Goal: Task Accomplishment & Management: Use online tool/utility

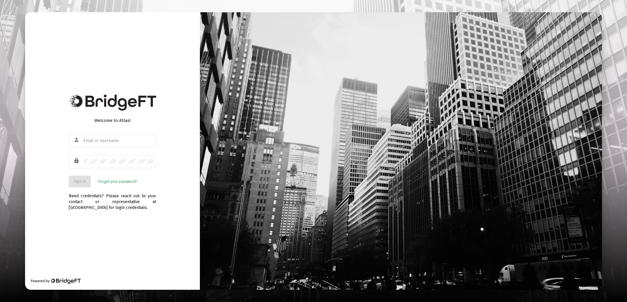
type input "[EMAIL_ADDRESS][DOMAIN_NAME]"
click at [78, 180] on span "Sign In" at bounding box center [79, 181] width 13 height 5
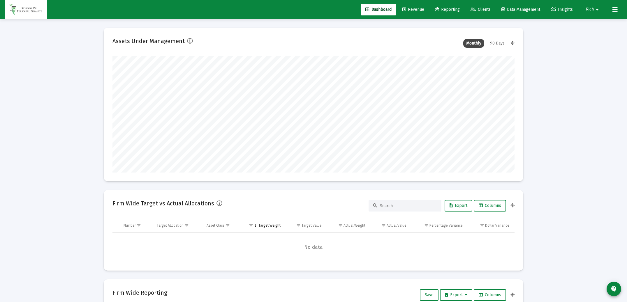
scroll to position [117, 402]
type input "[DATE]"
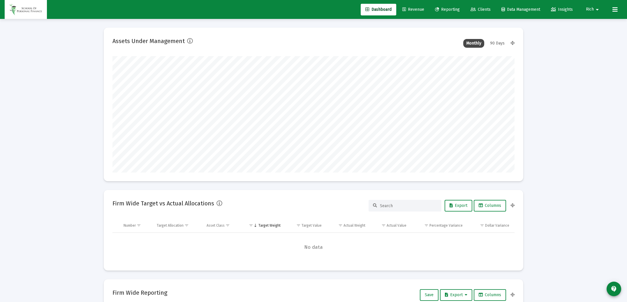
click at [418, 8] on span "Revenue" at bounding box center [413, 9] width 22 height 5
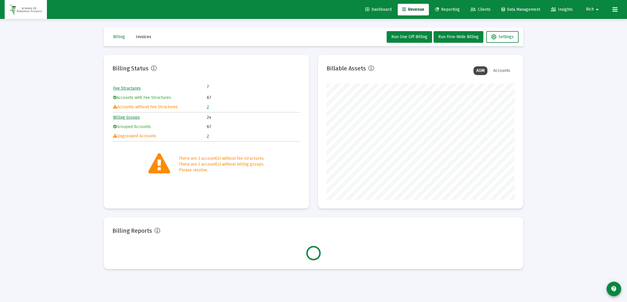
scroll to position [117, 188]
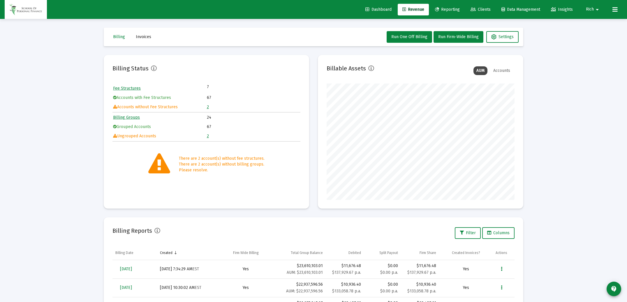
click at [207, 137] on link "2" at bounding box center [208, 136] width 2 height 5
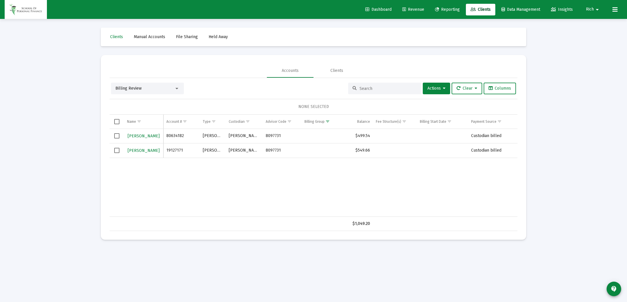
click at [117, 122] on span "Select all" at bounding box center [116, 121] width 5 height 5
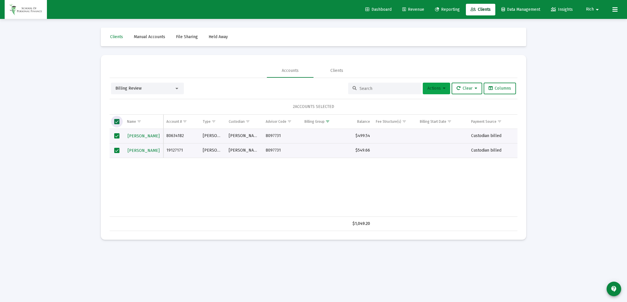
click at [431, 87] on span "Actions" at bounding box center [436, 88] width 18 height 5
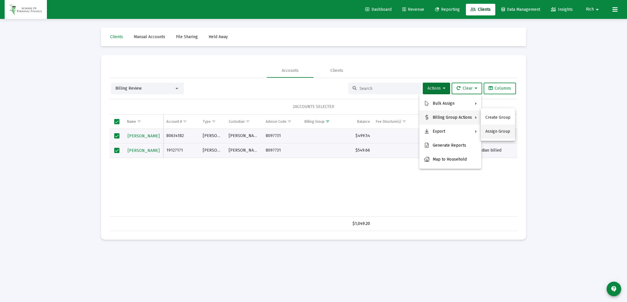
click at [493, 132] on button "Assign Group" at bounding box center [498, 132] width 34 height 14
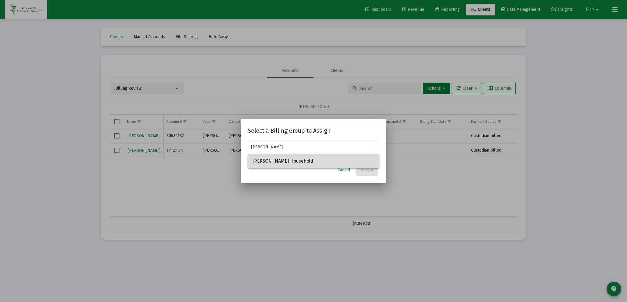
click at [289, 162] on span "[PERSON_NAME] Household" at bounding box center [314, 161] width 122 height 14
type input "[PERSON_NAME] Household"
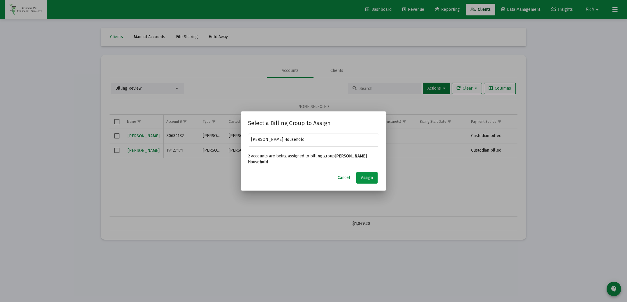
click at [367, 175] on span "Assign" at bounding box center [367, 177] width 12 height 5
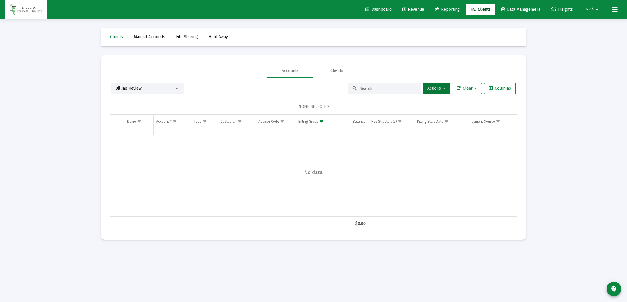
click at [144, 89] on div "Billing Review" at bounding box center [144, 89] width 59 height 6
click at [243, 74] on div at bounding box center [313, 151] width 627 height 302
click at [415, 9] on span "Revenue" at bounding box center [413, 9] width 22 height 5
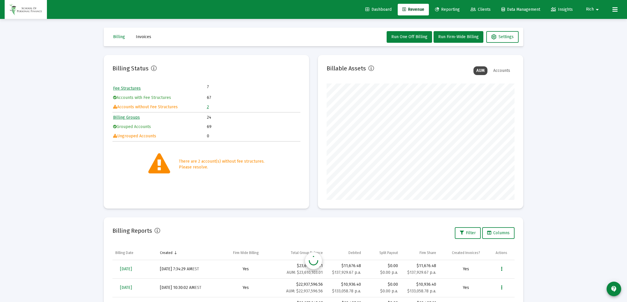
scroll to position [117, 188]
click at [207, 108] on link "2" at bounding box center [208, 107] width 2 height 5
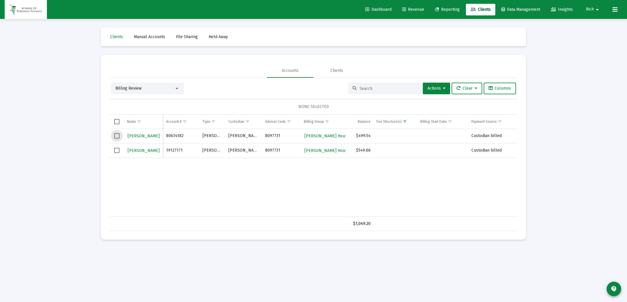
click at [116, 137] on span "Select row" at bounding box center [116, 135] width 5 height 5
click at [118, 150] on span "Select row" at bounding box center [116, 150] width 5 height 5
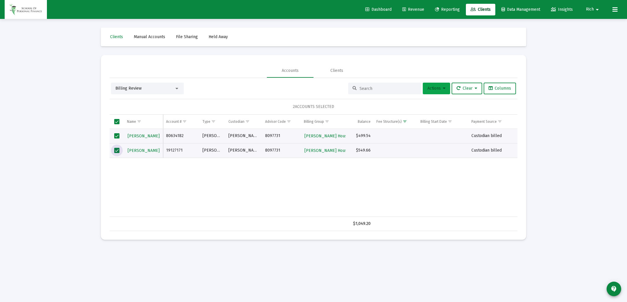
click at [435, 92] on button "Actions" at bounding box center [436, 89] width 27 height 12
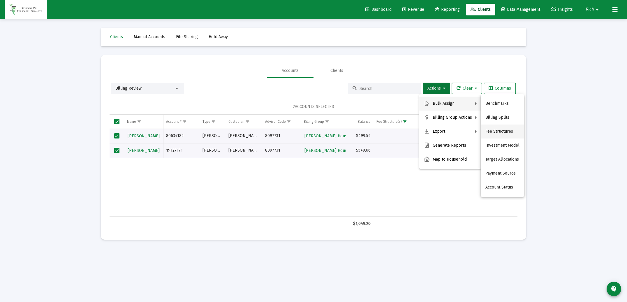
click at [492, 133] on button "Fee Structures" at bounding box center [502, 132] width 43 height 14
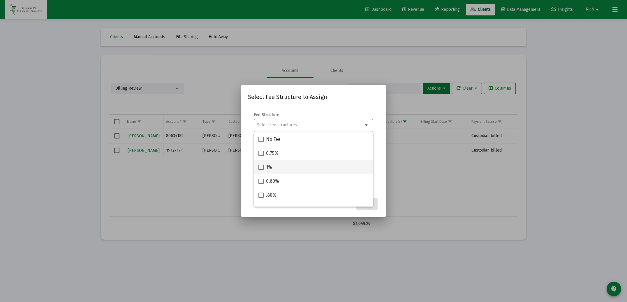
click at [262, 168] on span at bounding box center [260, 167] width 5 height 5
click at [261, 170] on input "1%" at bounding box center [261, 170] width 0 height 0
checkbox input "true"
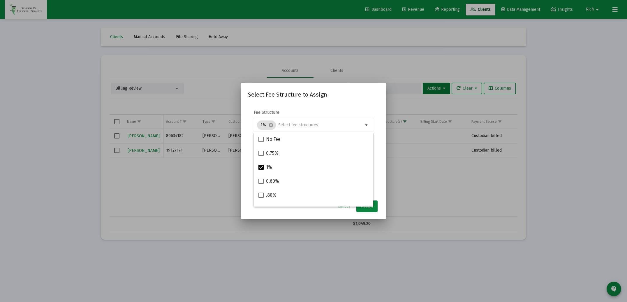
click at [375, 185] on form "Fee Structure 1% cancel arrow_drop_down Notes You are assigning 2 accounts to t…" at bounding box center [313, 150] width 131 height 80
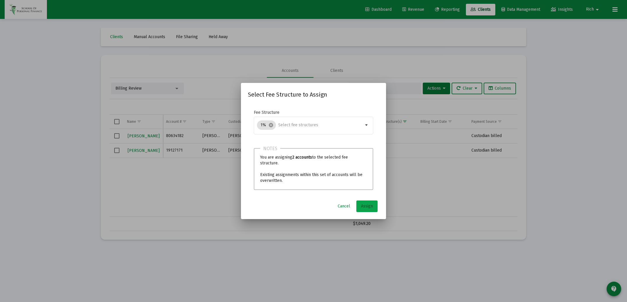
click at [366, 205] on span "Assign" at bounding box center [367, 206] width 12 height 5
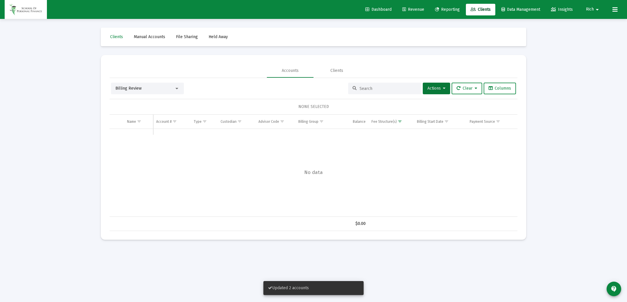
click at [408, 8] on span "Revenue" at bounding box center [413, 9] width 22 height 5
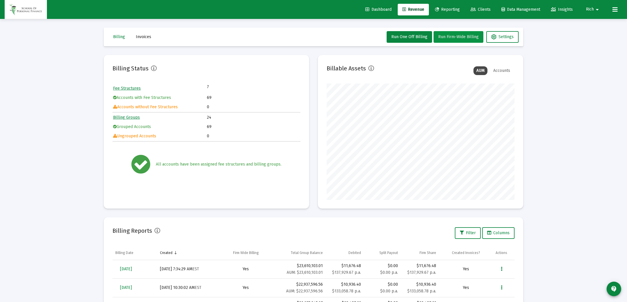
click at [450, 38] on span "Run Firm-Wide Billing" at bounding box center [458, 36] width 40 height 5
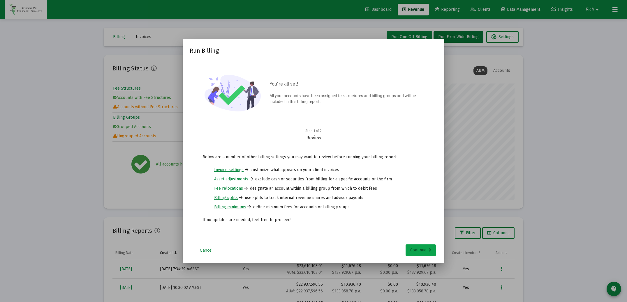
click at [422, 248] on div "Continue" at bounding box center [420, 251] width 21 height 12
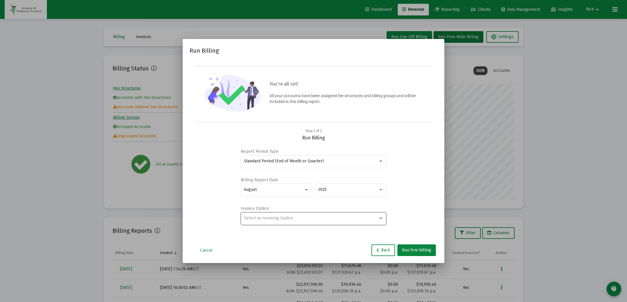
click at [369, 223] on div "Select an Invoicing Option" at bounding box center [314, 218] width 140 height 14
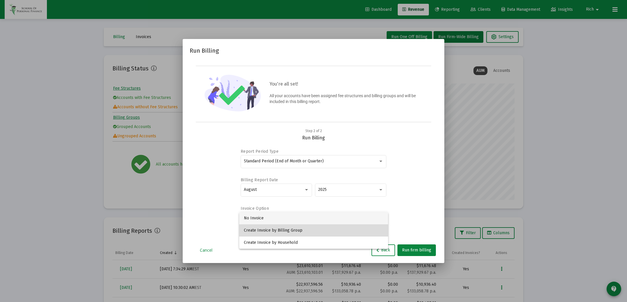
click at [324, 229] on span "Create Invoice by Billing Group" at bounding box center [314, 231] width 140 height 12
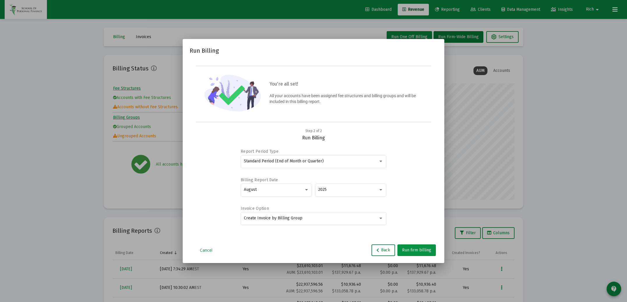
click at [415, 249] on span "Run firm billing" at bounding box center [416, 250] width 29 height 5
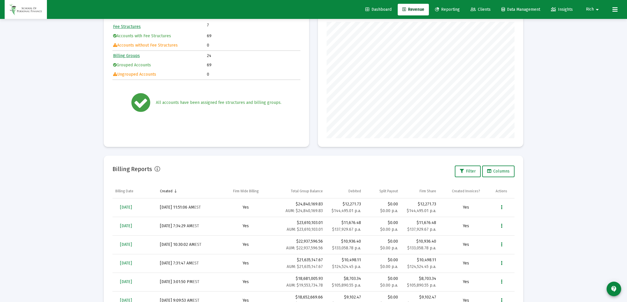
scroll to position [68, 0]
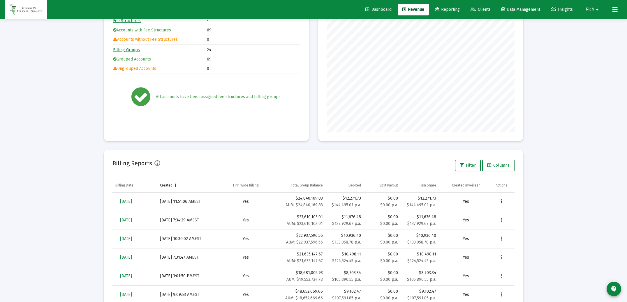
click at [502, 201] on icon "Data grid" at bounding box center [501, 201] width 1 height 7
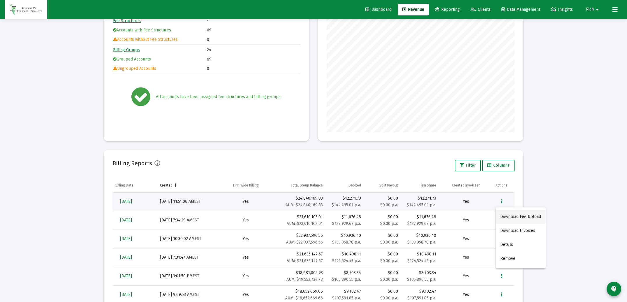
click at [511, 216] on button "Download Fee Upload" at bounding box center [520, 217] width 50 height 14
